Goal: Obtain resource: Download file/media

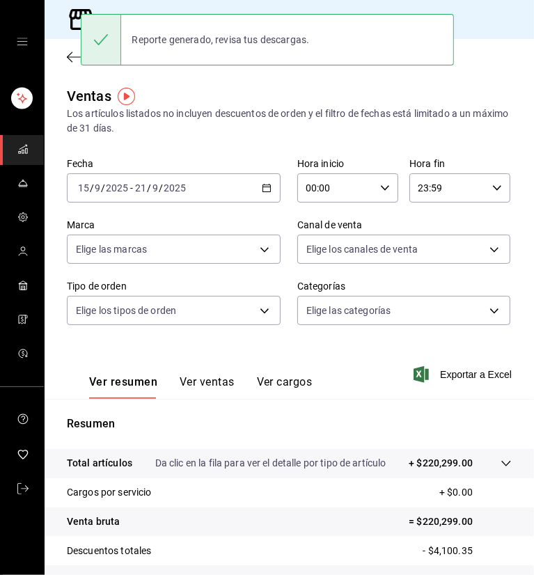
click at [385, 106] on div "Los artículos listados no incluyen descuentos de orden y el filtro de fechas es…" at bounding box center [289, 120] width 445 height 29
click at [250, 6] on div "Sucursal: Dairy Queen (LA PUERTA)" at bounding box center [186, 19] width 260 height 39
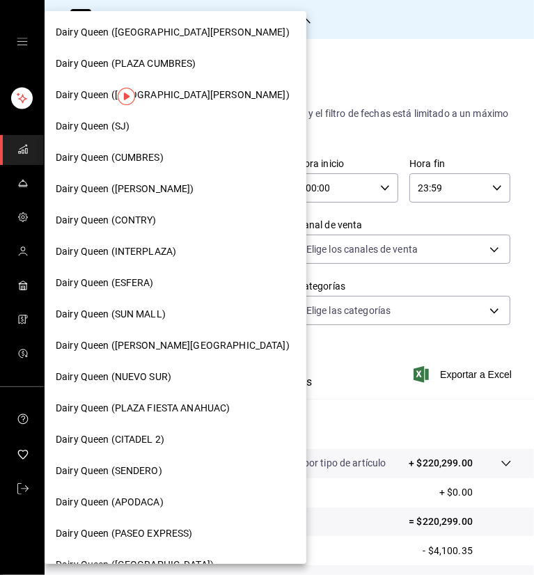
click at [165, 347] on span "Dairy Queen ([PERSON_NAME][GEOGRAPHIC_DATA])" at bounding box center [173, 345] width 234 height 15
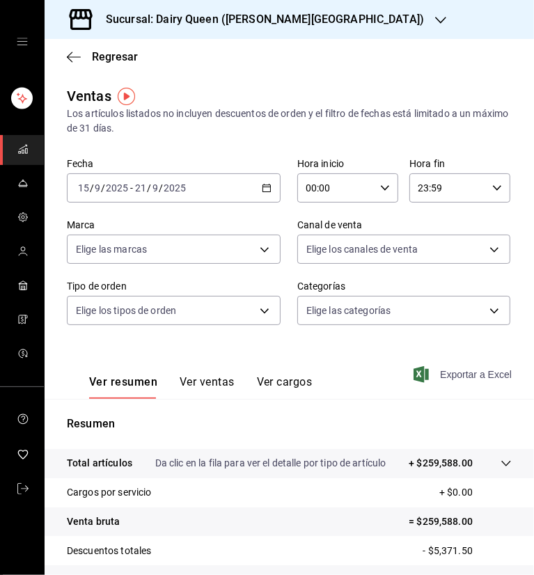
click at [451, 374] on span "Exportar a Excel" at bounding box center [463, 374] width 95 height 17
click at [435, 19] on icon "button" at bounding box center [440, 20] width 11 height 11
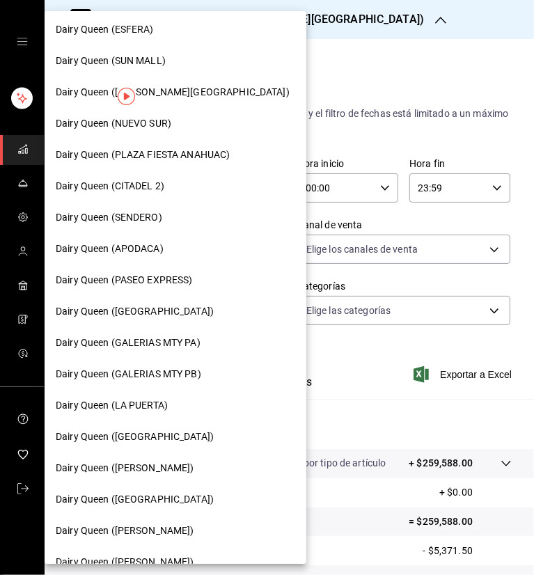
scroll to position [278, 0]
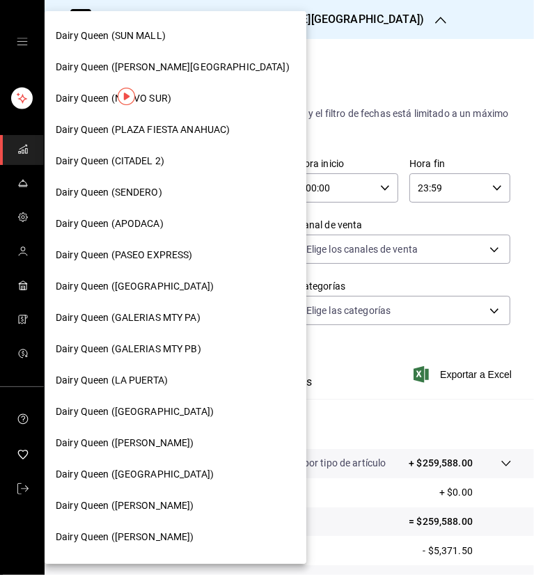
click at [170, 345] on span "Dairy Queen (GALERIAS MTY PB)" at bounding box center [128, 349] width 145 height 15
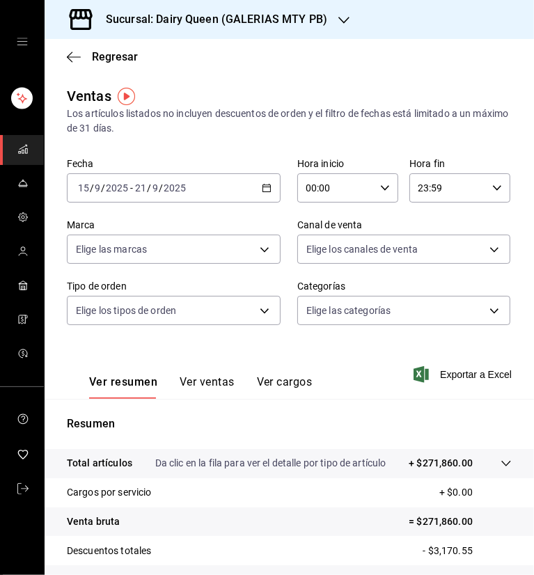
drag, startPoint x: 458, startPoint y: 375, endPoint x: 326, endPoint y: 144, distance: 265.8
click at [457, 375] on span "Exportar a Excel" at bounding box center [463, 374] width 95 height 17
click at [338, 17] on icon "button" at bounding box center [343, 20] width 11 height 11
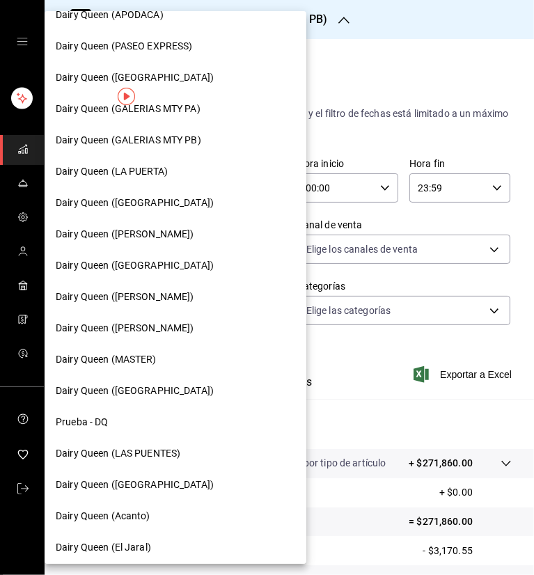
scroll to position [492, 0]
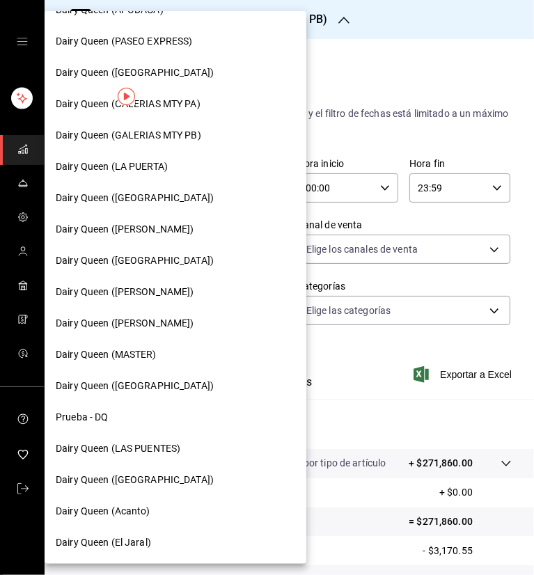
click at [171, 70] on span "Dairy Queen ([GEOGRAPHIC_DATA])" at bounding box center [135, 72] width 158 height 15
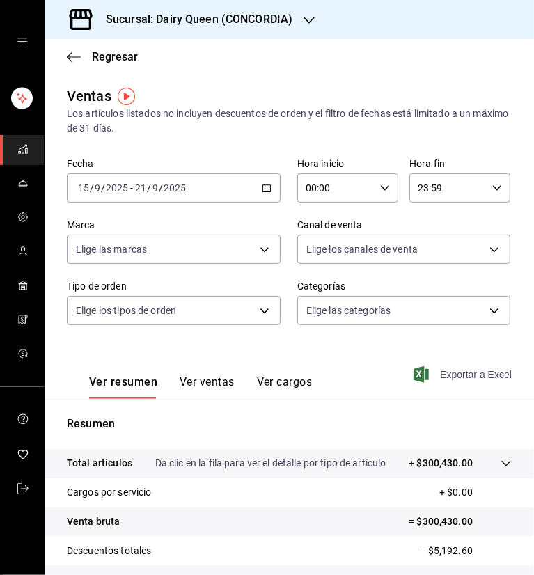
click at [444, 379] on span "Exportar a Excel" at bounding box center [463, 374] width 95 height 17
click at [305, 22] on icon "button" at bounding box center [308, 20] width 11 height 11
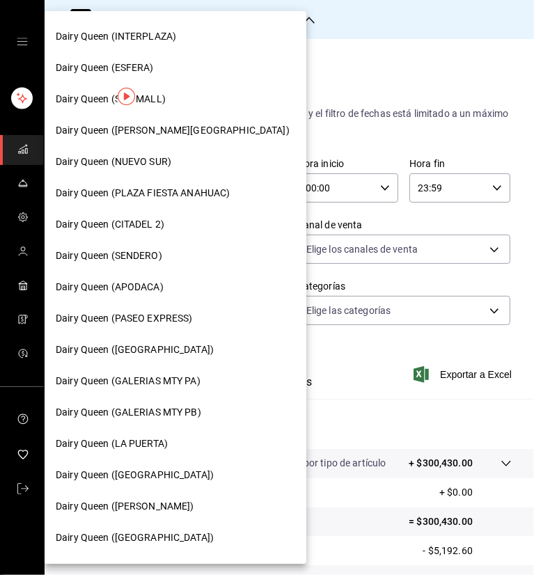
scroll to position [278, 0]
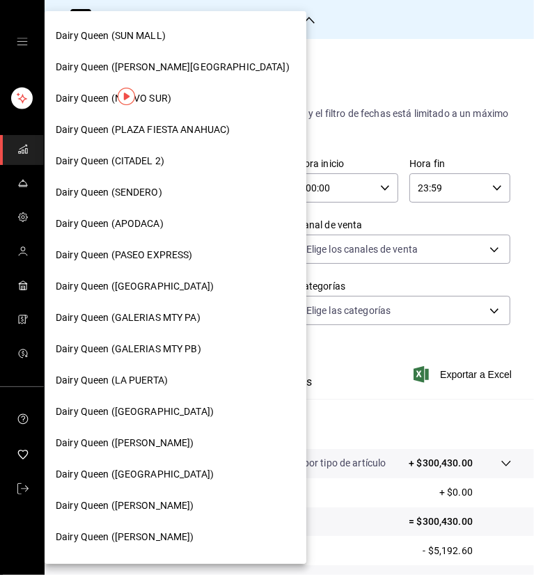
click at [175, 310] on span "Dairy Queen (GALERIAS MTY PA)" at bounding box center [128, 317] width 145 height 15
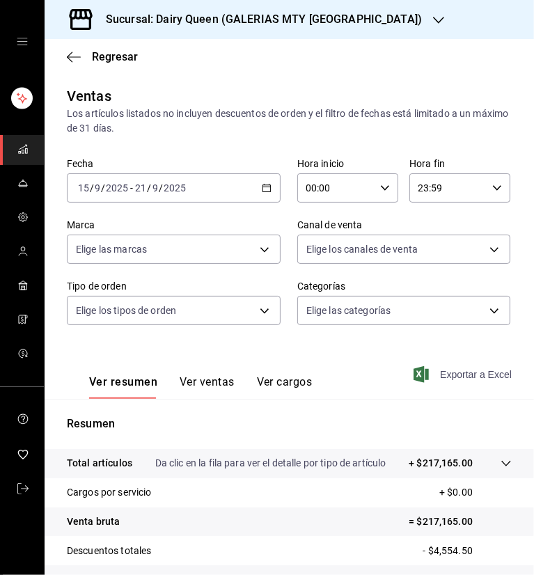
click at [468, 363] on div "Ver resumen Ver ventas Ver cargos Exportar a Excel" at bounding box center [289, 370] width 489 height 57
click at [450, 378] on span "Exportar a Excel" at bounding box center [463, 374] width 95 height 17
click at [433, 18] on icon "button" at bounding box center [438, 20] width 11 height 7
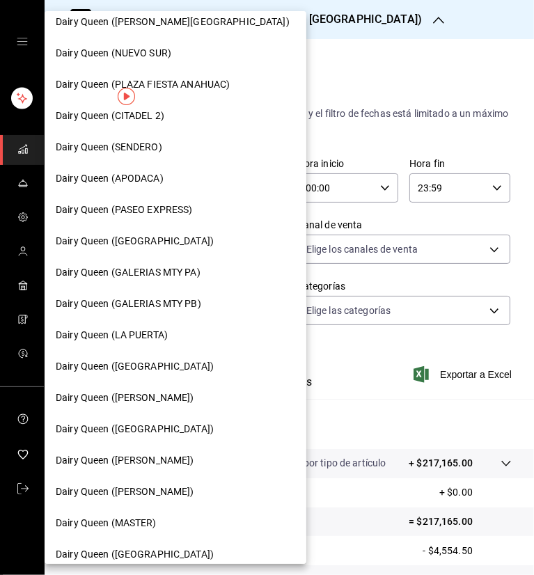
scroll to position [348, 0]
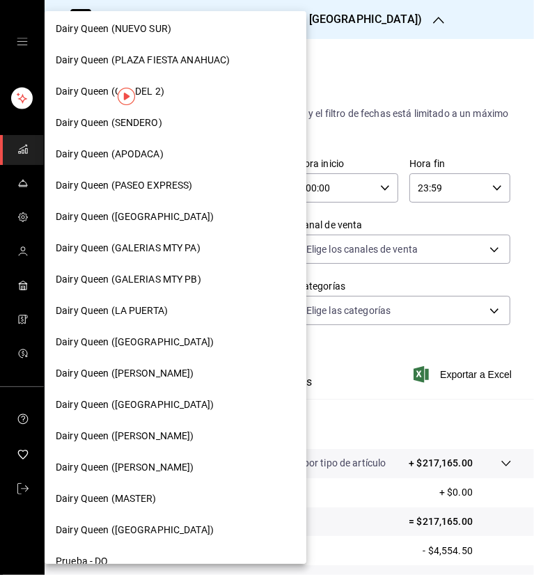
click at [141, 405] on span "Dairy Queen ([GEOGRAPHIC_DATA])" at bounding box center [135, 404] width 158 height 15
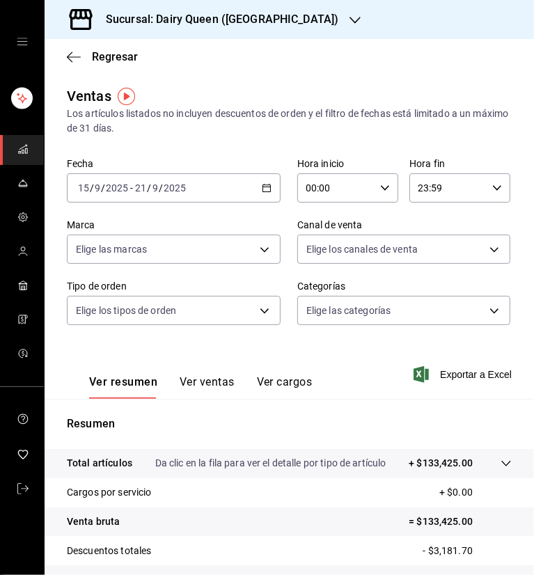
click at [449, 376] on span "Exportar a Excel" at bounding box center [463, 374] width 95 height 17
click at [253, 17] on h3 "Sucursal: Dairy Queen ([GEOGRAPHIC_DATA])" at bounding box center [216, 19] width 243 height 17
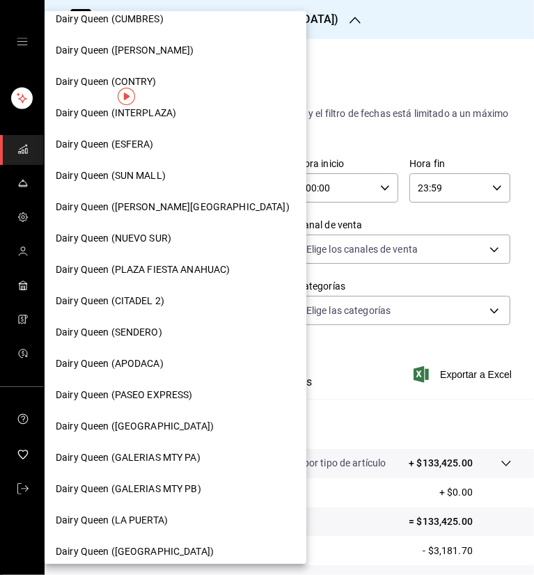
scroll to position [492, 0]
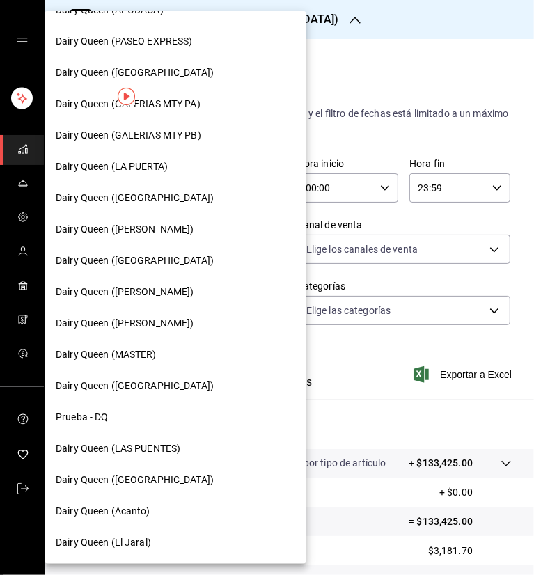
click at [188, 290] on span "Dairy Queen ([PERSON_NAME])" at bounding box center [125, 292] width 138 height 15
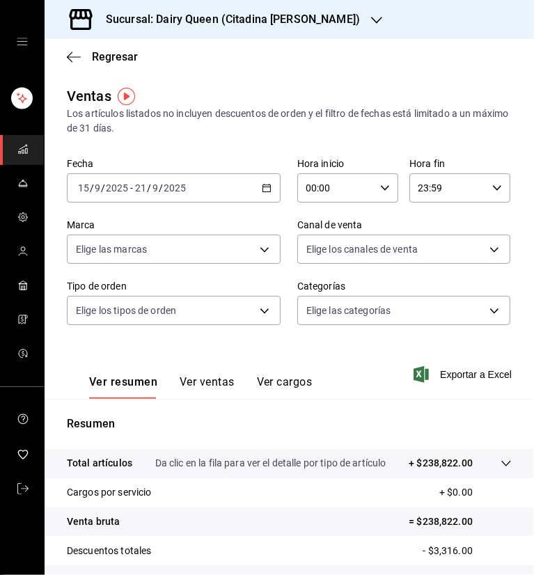
click at [451, 374] on span "Exportar a Excel" at bounding box center [463, 374] width 95 height 17
click at [371, 22] on icon "button" at bounding box center [376, 20] width 11 height 11
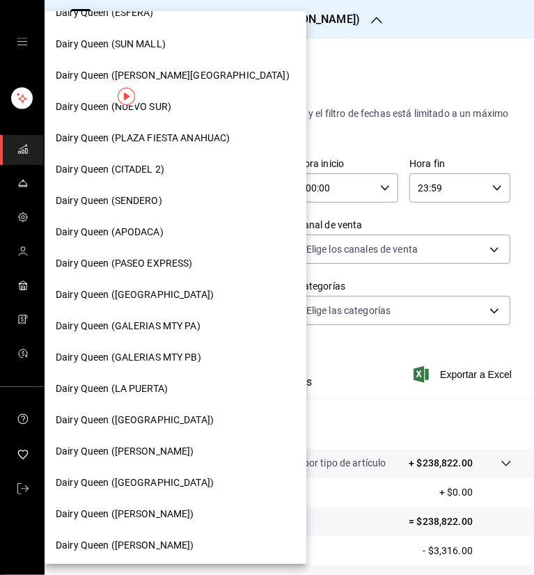
scroll to position [278, 0]
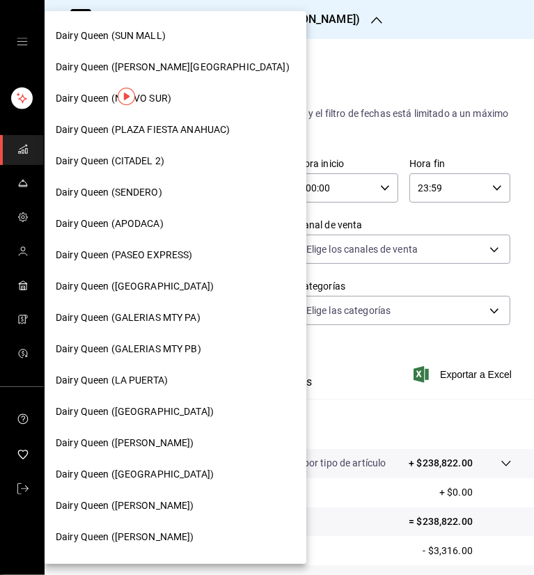
click at [159, 532] on span "Dairy Queen ([PERSON_NAME])" at bounding box center [125, 536] width 138 height 15
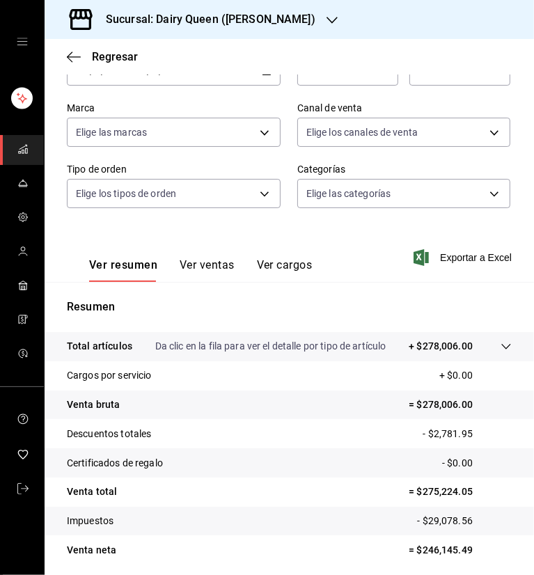
scroll to position [168, 0]
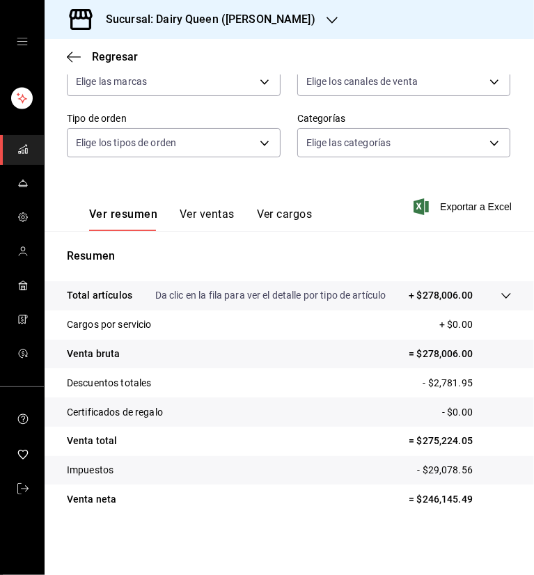
click at [459, 207] on span "Exportar a Excel" at bounding box center [463, 206] width 95 height 17
click at [326, 20] on icon "button" at bounding box center [331, 20] width 11 height 11
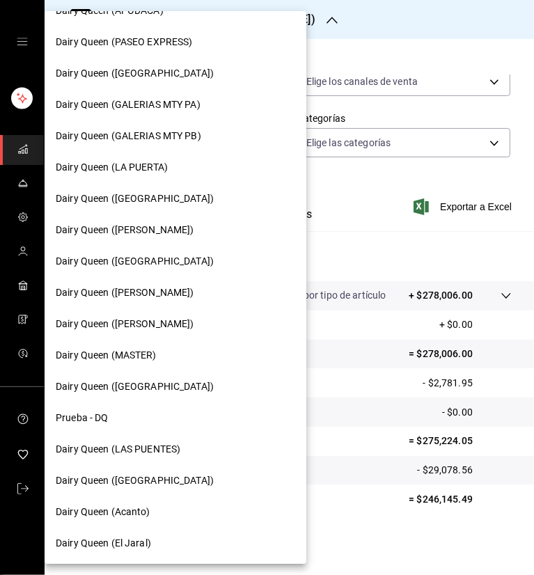
scroll to position [492, 0]
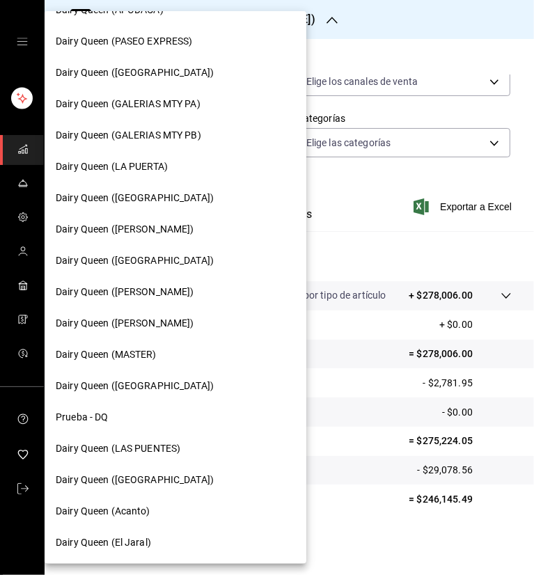
click at [161, 387] on span "Dairy Queen ([GEOGRAPHIC_DATA])" at bounding box center [135, 385] width 158 height 15
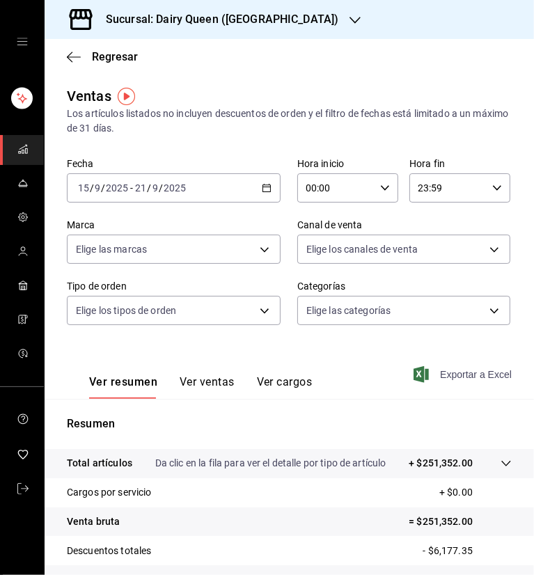
click at [455, 374] on span "Exportar a Excel" at bounding box center [463, 374] width 95 height 17
click at [306, 22] on div "Sucursal: Dairy Queen ([GEOGRAPHIC_DATA])" at bounding box center [211, 19] width 310 height 39
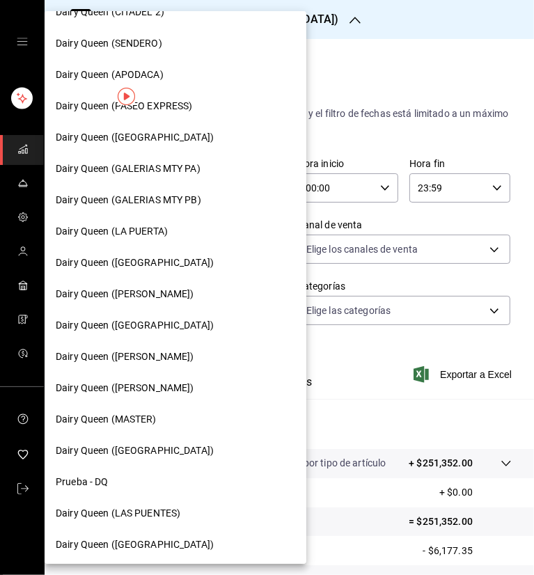
scroll to position [492, 0]
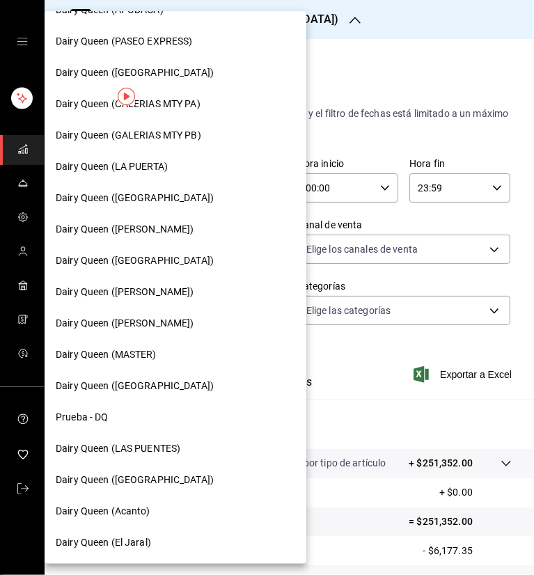
click at [149, 516] on span "Dairy Queen (Acanto)" at bounding box center [103, 511] width 95 height 15
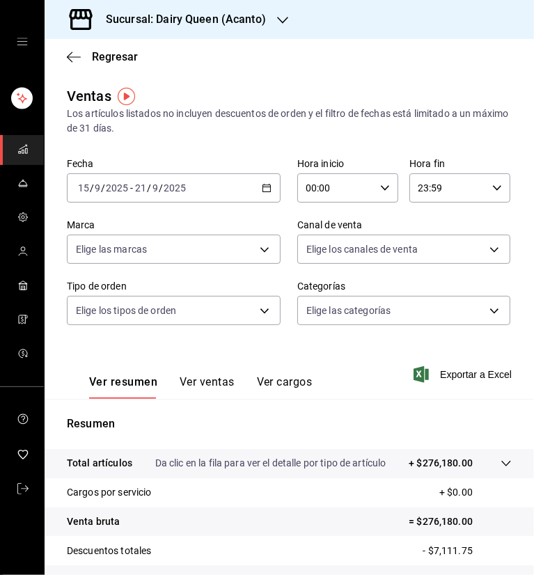
click at [437, 374] on span "Exportar a Excel" at bounding box center [463, 374] width 95 height 17
click at [278, 17] on icon "button" at bounding box center [282, 20] width 11 height 11
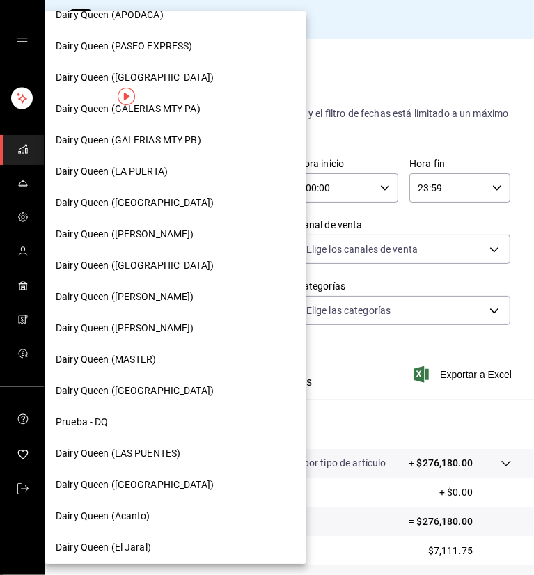
scroll to position [492, 0]
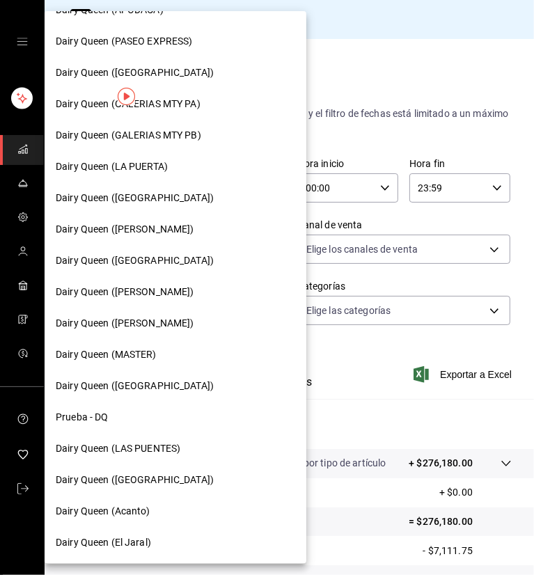
click at [126, 545] on span "Dairy Queen (El Jaral)" at bounding box center [103, 542] width 95 height 15
